Goal: Information Seeking & Learning: Learn about a topic

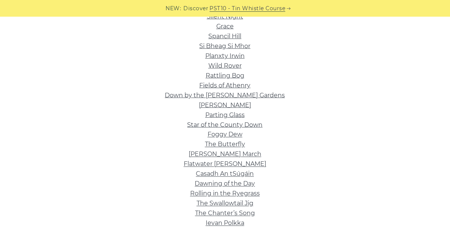
scroll to position [195, 0]
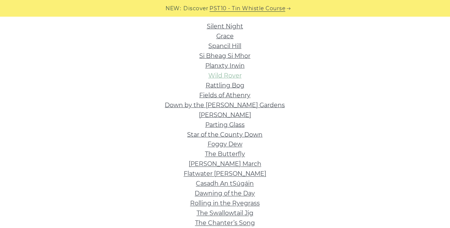
click at [236, 75] on link "Wild Rover" at bounding box center [224, 75] width 33 height 7
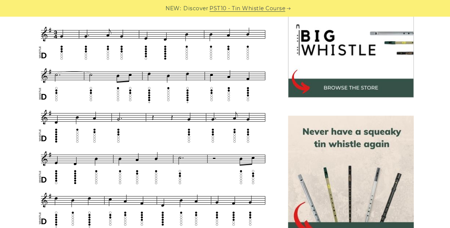
scroll to position [245, 0]
